Goal: Task Accomplishment & Management: Complete application form

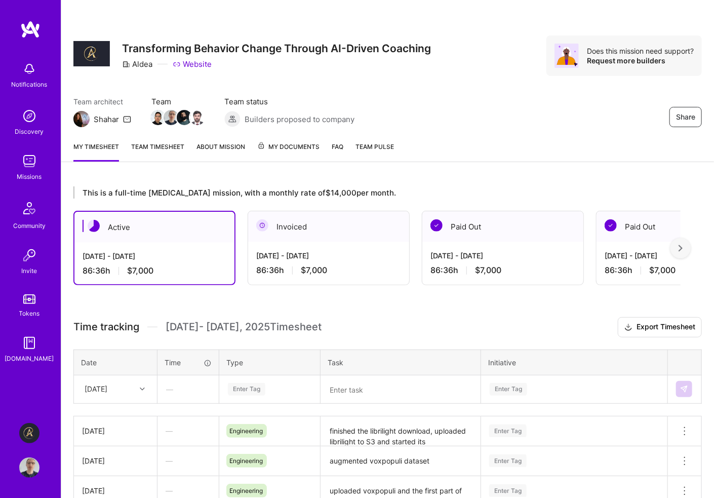
drag, startPoint x: 0, startPoint y: 0, endPoint x: 25, endPoint y: 168, distance: 169.6
click at [25, 168] on img at bounding box center [29, 161] width 20 height 20
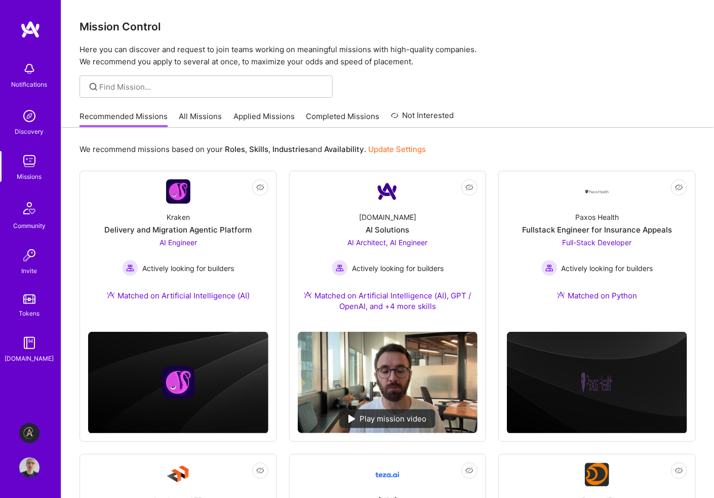
click at [262, 111] on link "Applied Missions" at bounding box center [264, 119] width 61 height 17
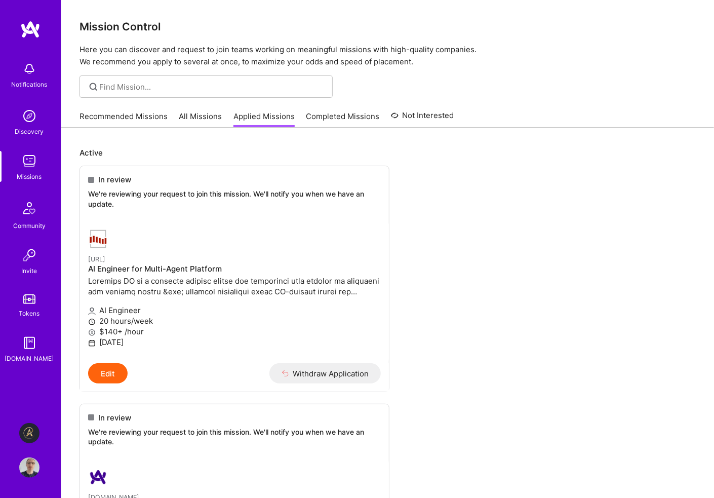
click at [133, 114] on link "Recommended Missions" at bounding box center [124, 119] width 88 height 17
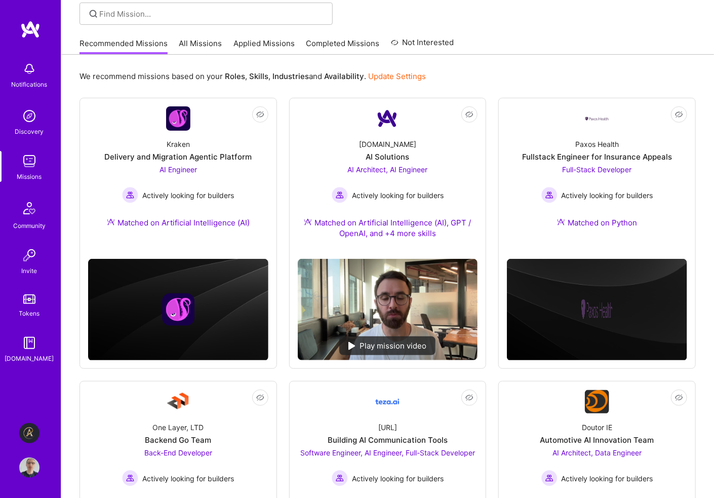
scroll to position [101, 0]
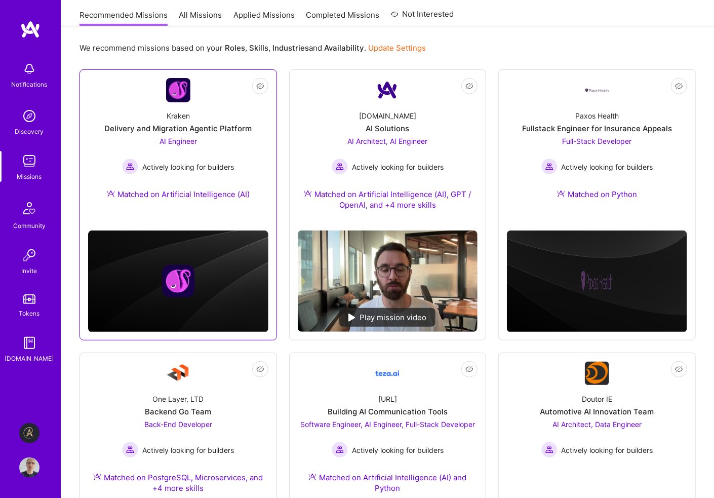
click at [185, 139] on span "AI Engineer" at bounding box center [178, 141] width 37 height 9
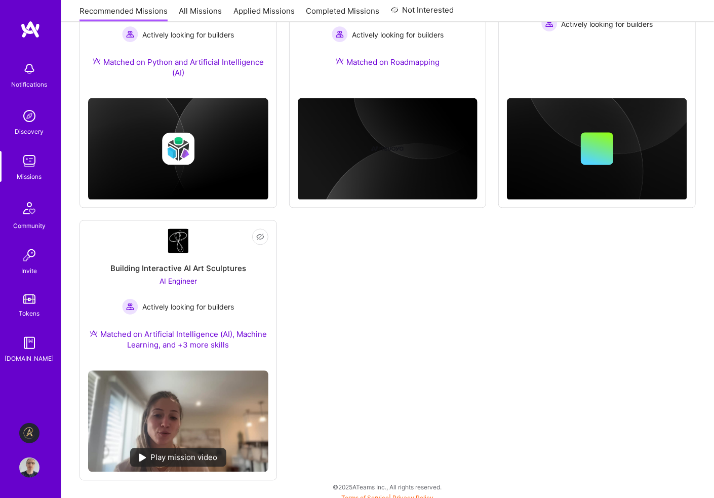
scroll to position [817, 0]
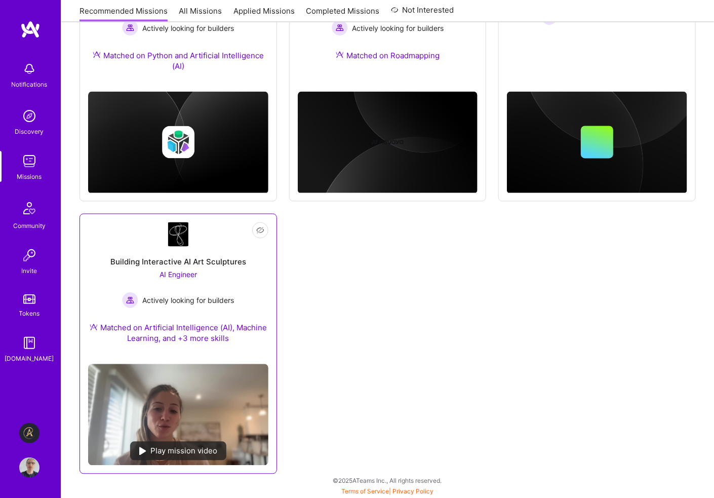
click at [182, 275] on span "AI Engineer" at bounding box center [178, 275] width 37 height 9
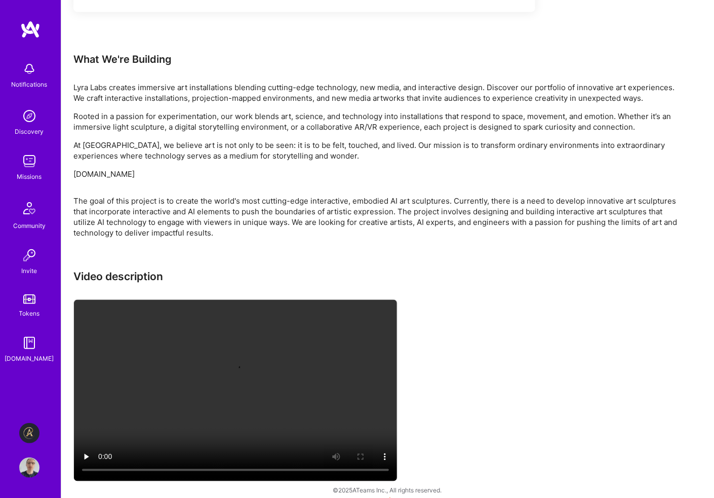
scroll to position [636, 0]
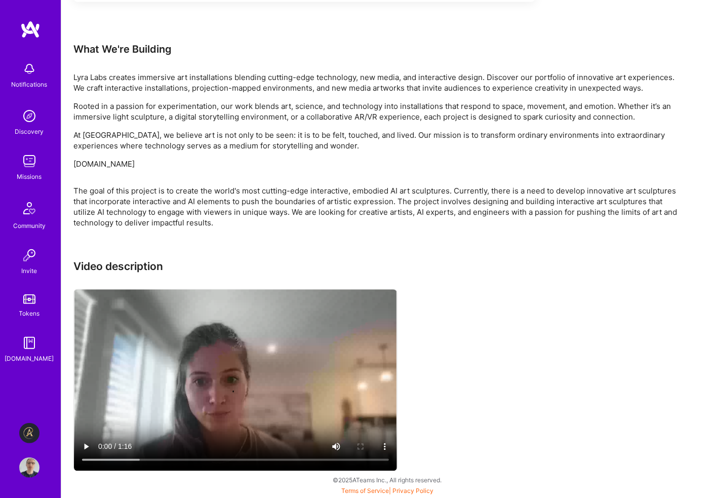
drag, startPoint x: 147, startPoint y: 164, endPoint x: 67, endPoint y: 162, distance: 79.6
copy p "[DOMAIN_NAME]"
click at [471, 202] on div "The goal of this project is to create the world's most cutting-edge interactive…" at bounding box center [377, 206] width 608 height 43
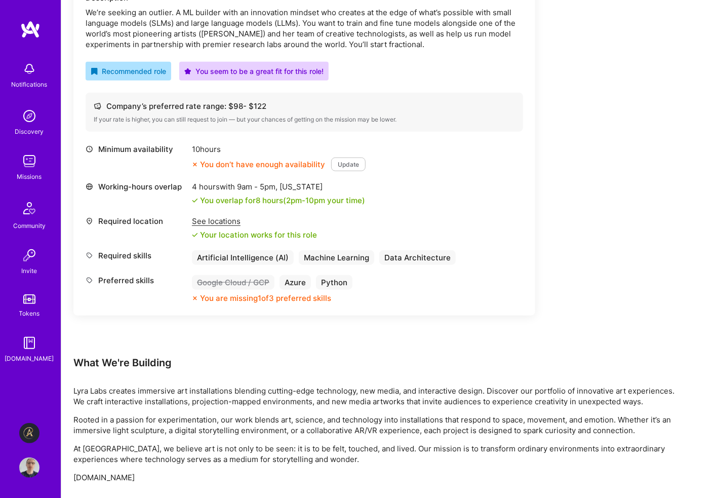
scroll to position [231, 0]
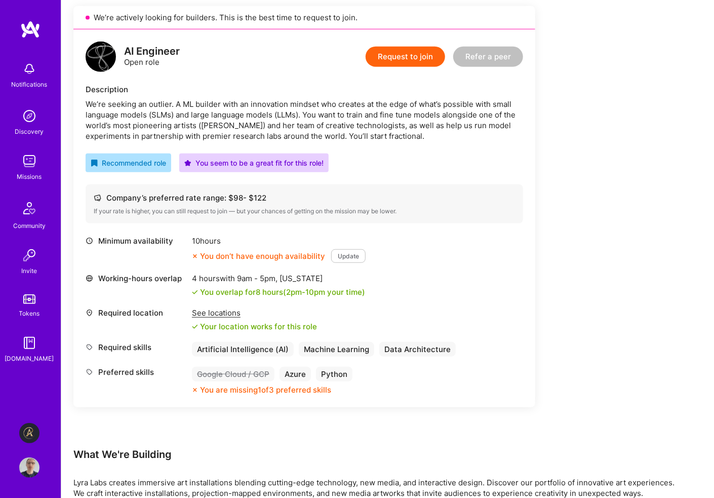
click at [416, 56] on button "Request to join" at bounding box center [406, 57] width 80 height 20
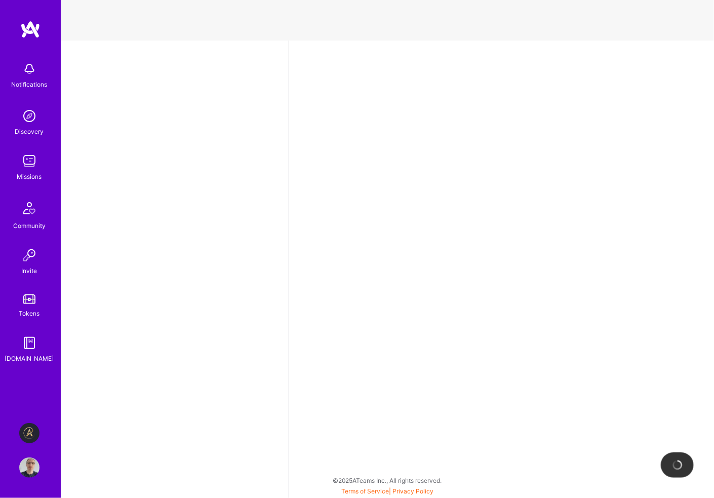
select select "GB"
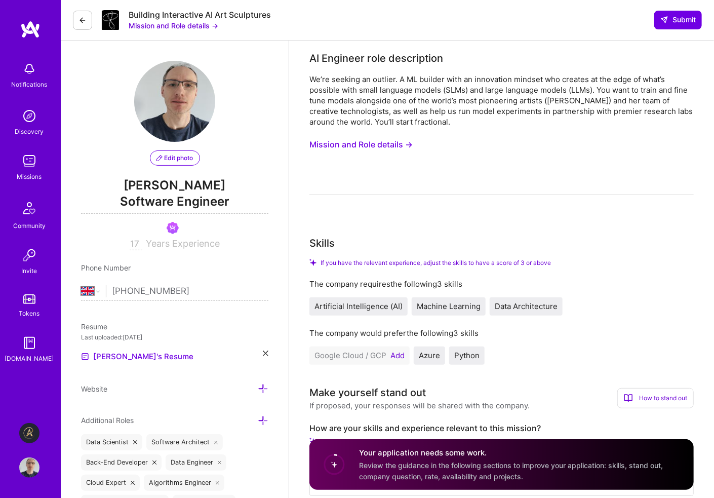
click at [396, 354] on button "Add" at bounding box center [398, 356] width 14 height 8
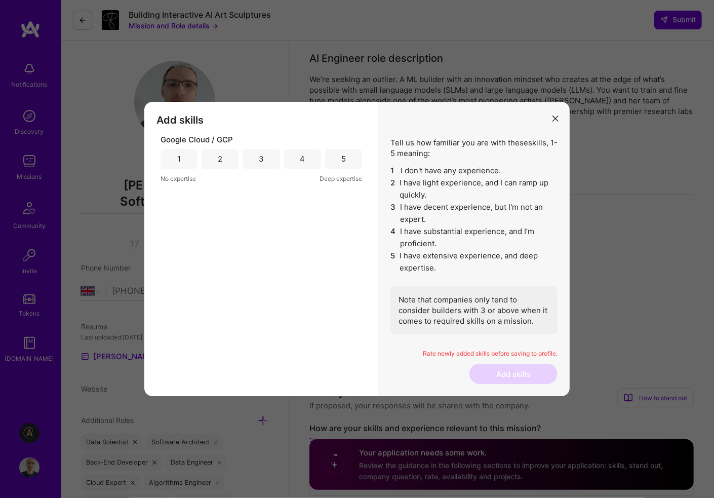
click at [264, 163] on div "3" at bounding box center [261, 159] width 37 height 20
click at [485, 371] on button "Add skills" at bounding box center [514, 374] width 88 height 20
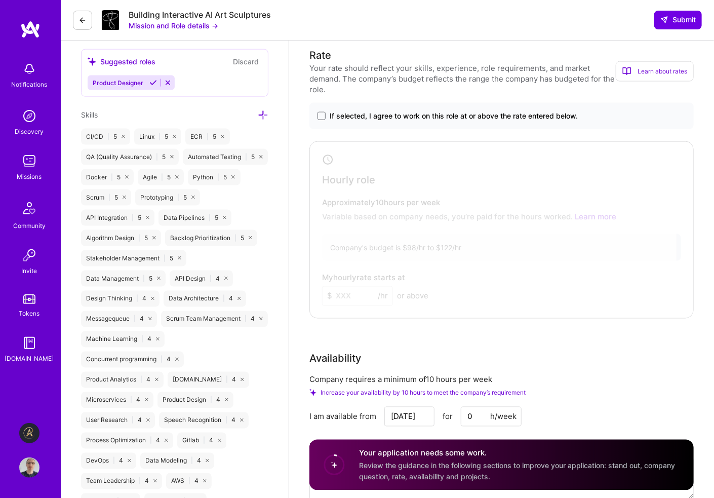
scroll to position [608, 0]
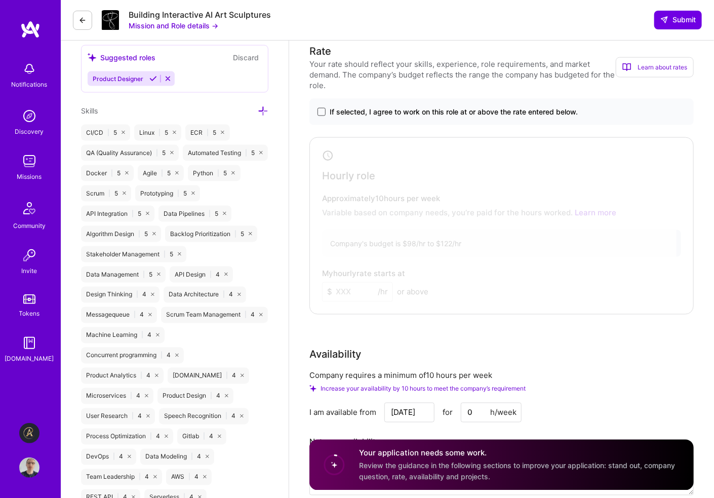
click at [321, 110] on span at bounding box center [322, 112] width 8 height 8
click at [0, 0] on input "If selected, I agree to work on this role at or above the rate entered below." at bounding box center [0, 0] width 0 height 0
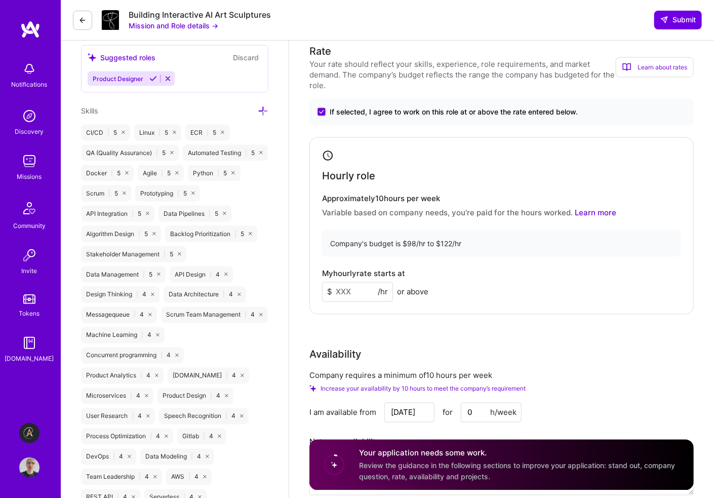
click at [359, 289] on input at bounding box center [357, 292] width 71 height 20
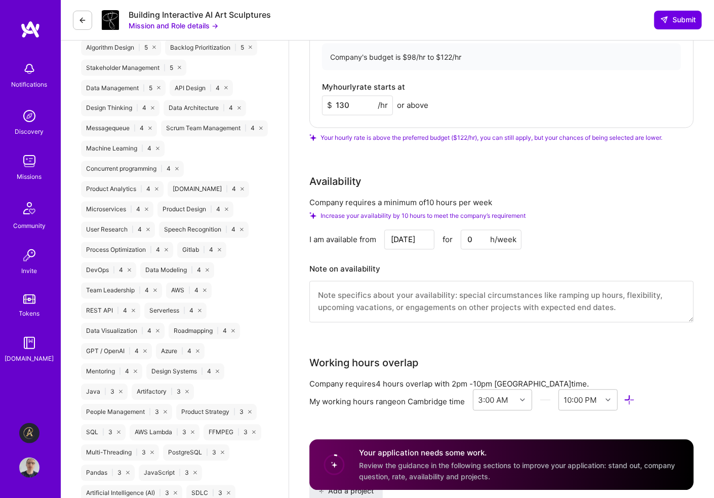
scroll to position [811, 0]
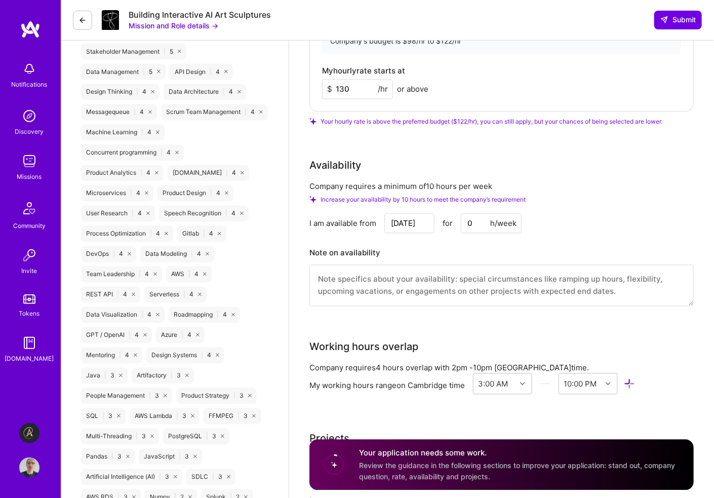
type input "130"
drag, startPoint x: 479, startPoint y: 222, endPoint x: 452, endPoint y: 222, distance: 26.3
click at [452, 222] on div "[DATE] for 0 h/week" at bounding box center [453, 224] width 137 height 20
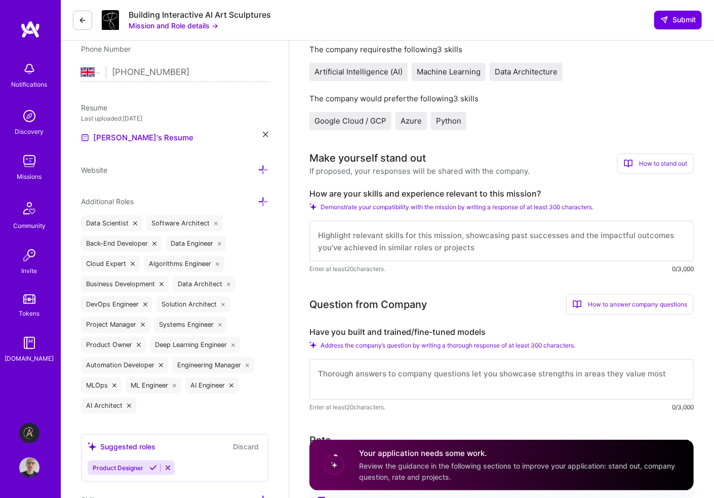
scroll to position [203, 0]
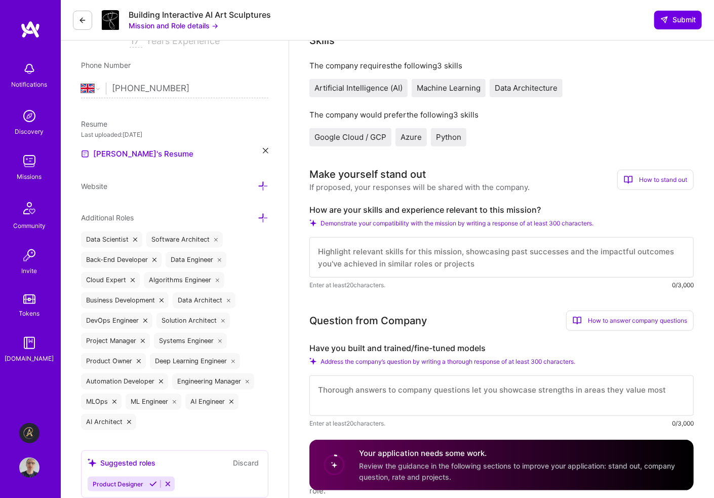
type input "10"
click at [332, 465] on circle at bounding box center [334, 464] width 19 height 19
click at [392, 472] on span "Review the guidance in the following sections to improve your application: stan…" at bounding box center [517, 471] width 316 height 19
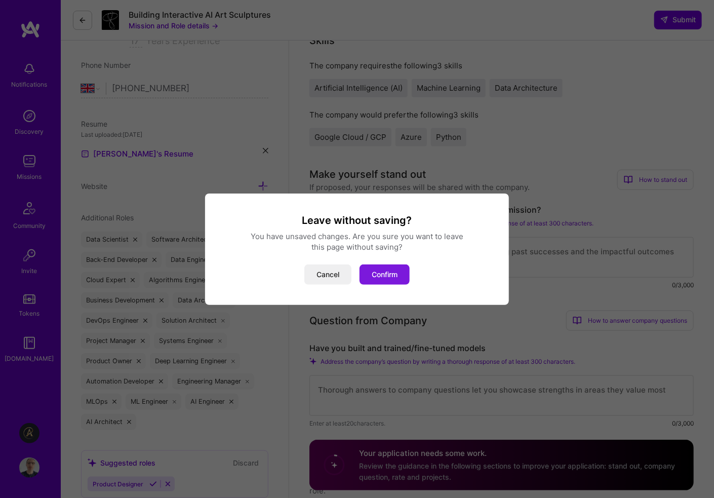
click at [374, 275] on button "Confirm" at bounding box center [385, 274] width 50 height 20
